Goal: Task Accomplishment & Management: Complete application form

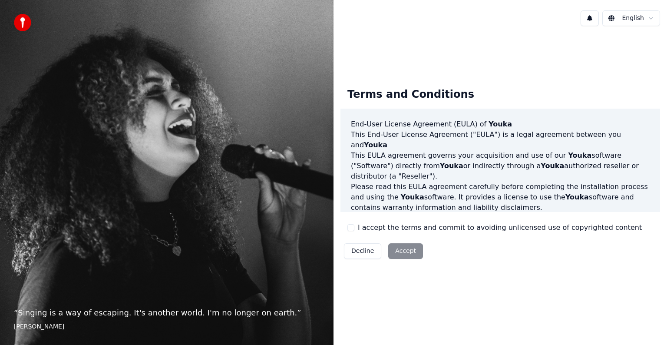
click at [404, 251] on div "Decline Accept" at bounding box center [383, 251] width 86 height 23
click at [653, 17] on html "“ Singing is a way of escaping. It's another world. I'm no longer on earth. ” […" at bounding box center [333, 172] width 667 height 345
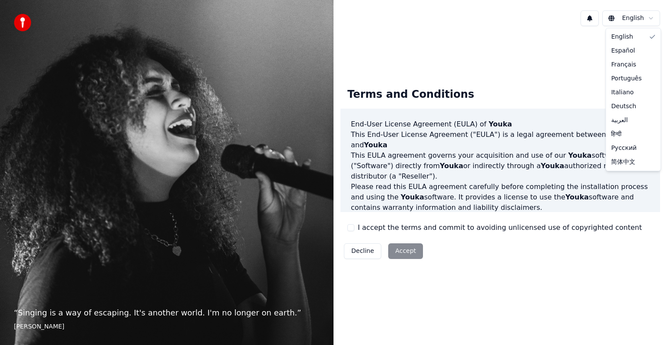
click at [513, 252] on html "“ Singing is a way of escaping. It's another world. I'm no longer on earth. ” […" at bounding box center [333, 172] width 667 height 345
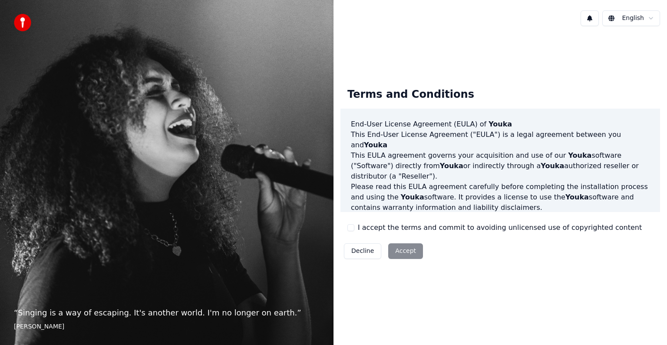
click at [405, 252] on div "Decline Accept" at bounding box center [383, 251] width 86 height 23
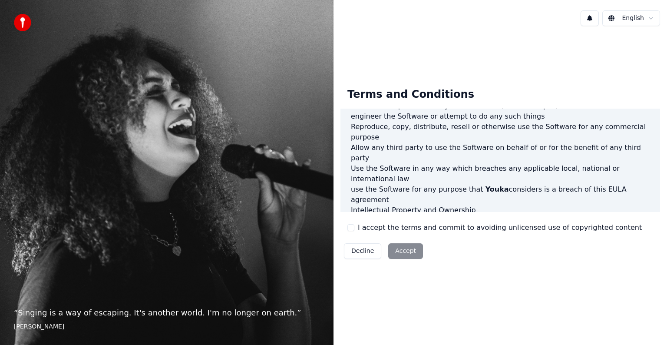
scroll to position [469, 0]
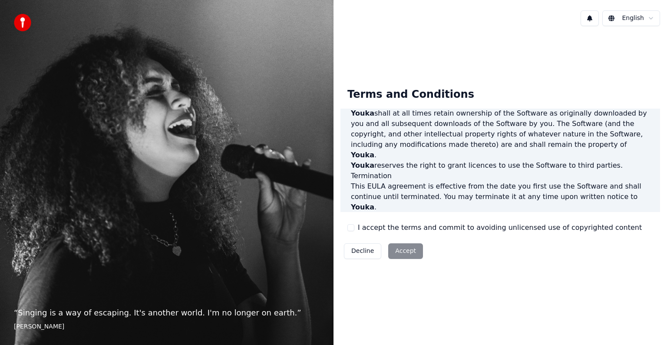
click at [405, 252] on div "Decline Accept" at bounding box center [383, 251] width 86 height 23
click at [351, 228] on button "I accept the terms and commit to avoiding unlicensed use of copyrighted content" at bounding box center [350, 227] width 7 height 7
type button "on"
click at [401, 252] on button "Accept" at bounding box center [405, 251] width 35 height 16
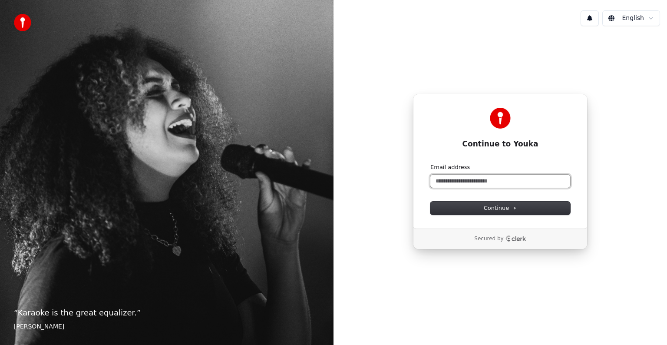
click at [450, 182] on input "Email address" at bounding box center [500, 181] width 140 height 13
click at [488, 206] on span "Continue" at bounding box center [500, 208] width 33 height 8
click at [667, 29] on div "English" at bounding box center [501, 18] width 334 height 30
